Goal: Navigation & Orientation: Understand site structure

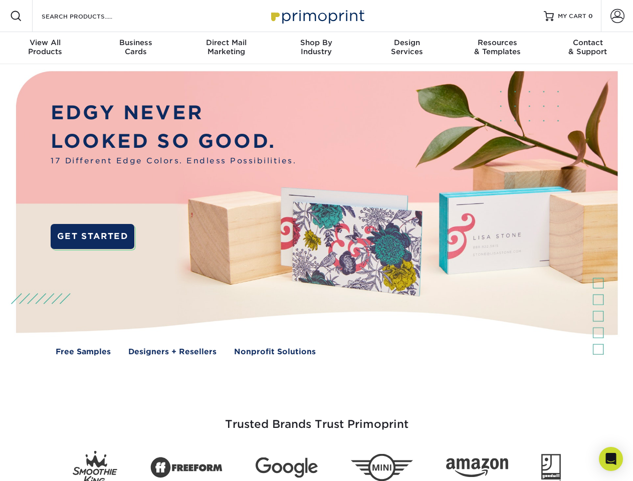
click at [316, 241] on img at bounding box center [316, 220] width 627 height 313
click at [16, 16] on span at bounding box center [16, 16] width 12 height 12
click at [617, 16] on span at bounding box center [617, 16] width 14 height 14
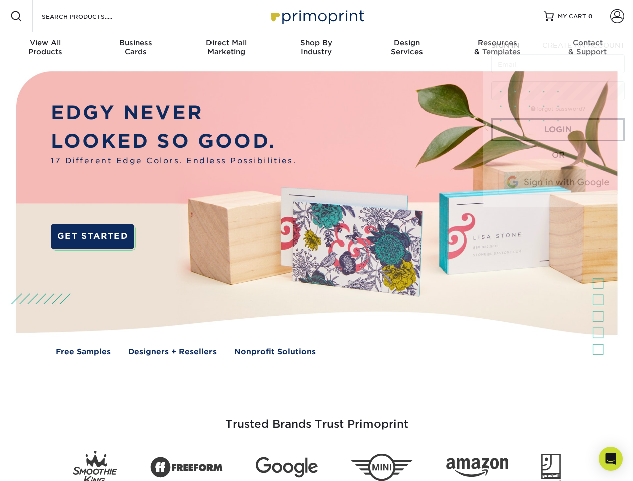
click at [45, 48] on div "View All Products" at bounding box center [45, 47] width 90 height 18
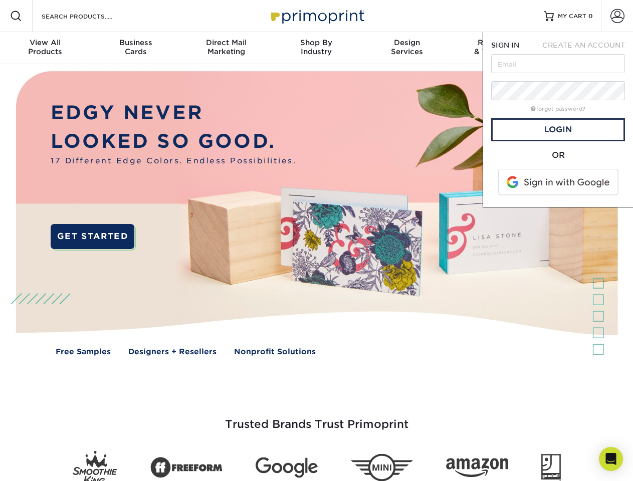
click at [135, 48] on div "Business Cards" at bounding box center [135, 47] width 90 height 18
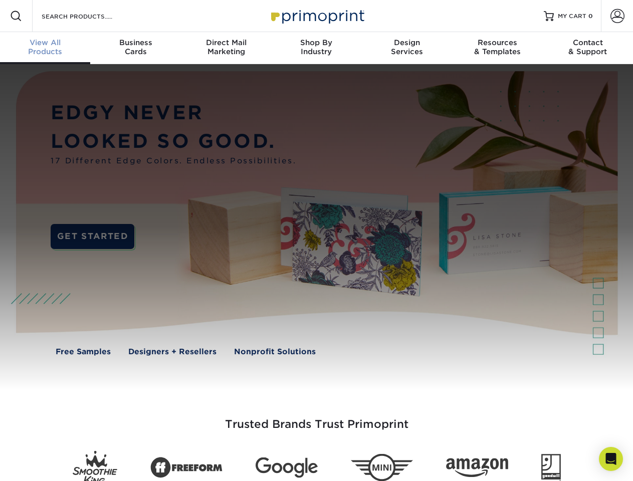
click at [226, 48] on div "Direct Mail Marketing" at bounding box center [226, 47] width 90 height 18
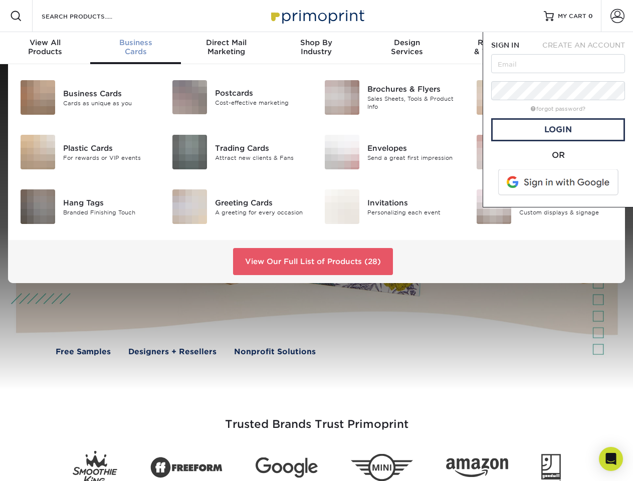
click at [316, 48] on div "Shop By Industry" at bounding box center [316, 47] width 90 height 18
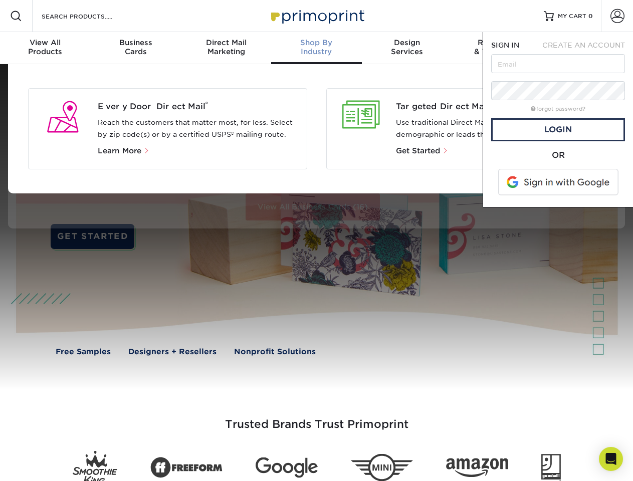
click at [407, 48] on div "Design Services" at bounding box center [407, 47] width 90 height 18
click at [497, 48] on div "Resources & Templates" at bounding box center [497, 47] width 90 height 18
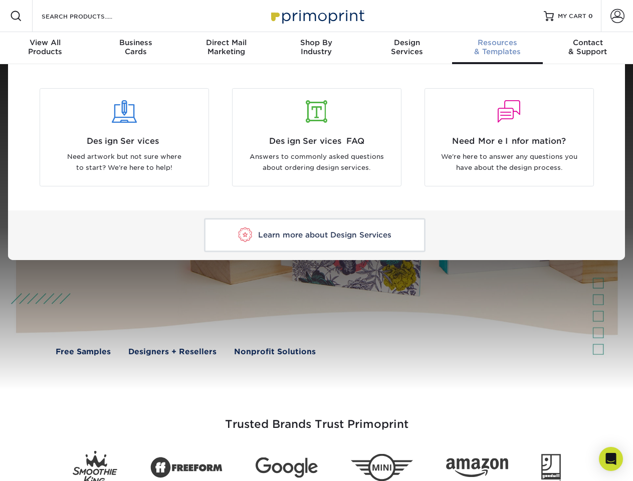
click at [588, 48] on div "Contact & Support" at bounding box center [588, 47] width 90 height 18
